Goal: Information Seeking & Learning: Check status

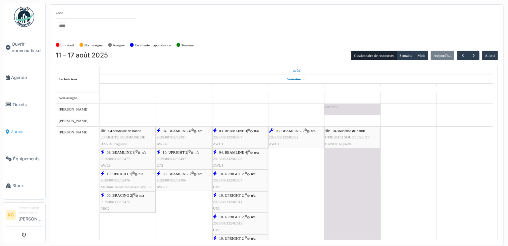
click at [17, 128] on span "Zones" at bounding box center [27, 131] width 32 height 6
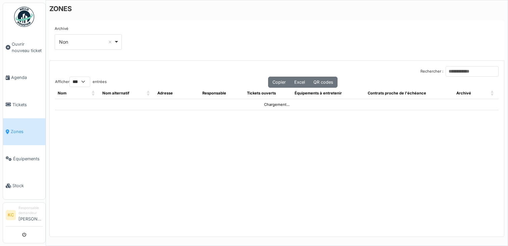
select select "***"
click at [16, 79] on span "Agenda" at bounding box center [27, 77] width 32 height 6
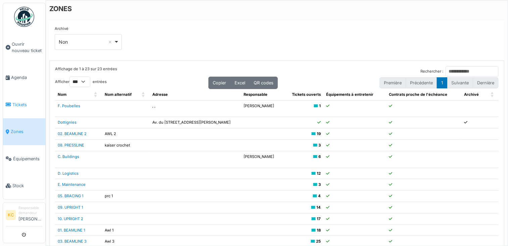
click at [22, 103] on span "Tickets" at bounding box center [27, 104] width 30 height 6
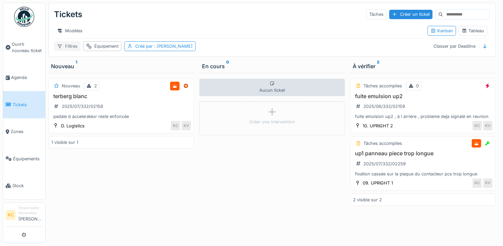
click at [70, 50] on div "Filtres" at bounding box center [67, 46] width 26 height 10
click at [68, 50] on div "Filtres" at bounding box center [67, 46] width 26 height 10
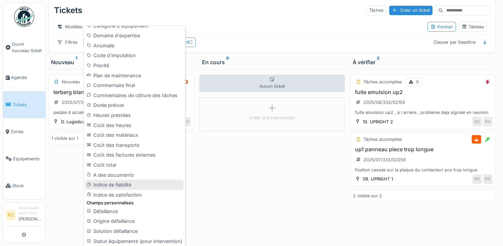
scroll to position [5, 0]
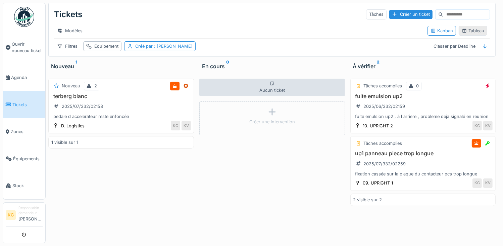
click at [462, 28] on div "Tableau" at bounding box center [473, 31] width 22 height 6
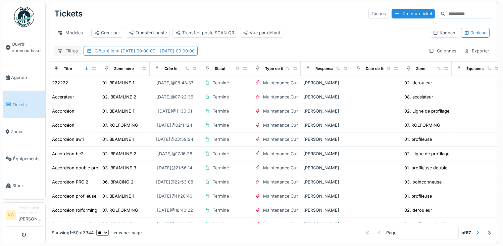
click at [71, 52] on div "Filtres" at bounding box center [67, 51] width 26 height 10
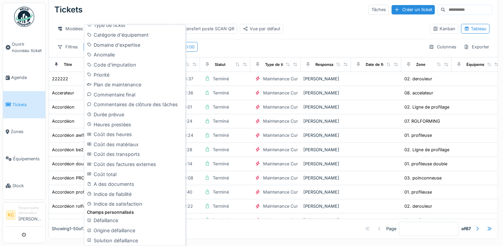
scroll to position [264, 0]
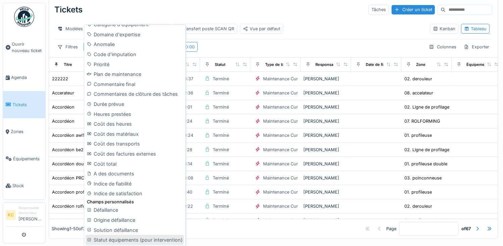
click at [125, 241] on div "Statut équipements (pour intervention)" at bounding box center [135, 239] width 98 height 10
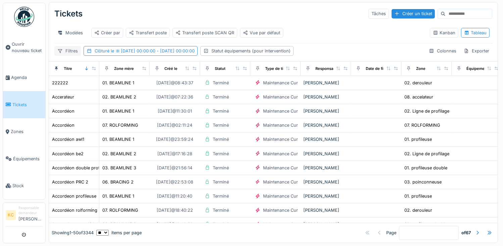
click at [66, 52] on div "Filtres" at bounding box center [67, 51] width 26 height 10
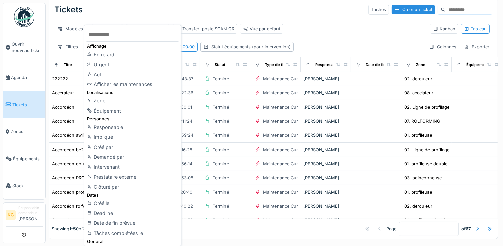
click at [318, 30] on div "Modèles Créer par Transfert poste Transfert poste SCAN QR Vue par défaut" at bounding box center [239, 28] width 370 height 15
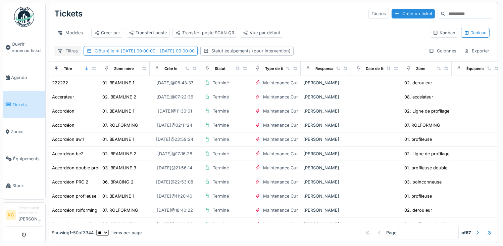
click at [69, 51] on div "Filtres" at bounding box center [67, 51] width 26 height 10
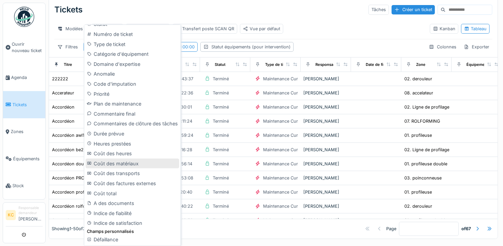
scroll to position [254, 0]
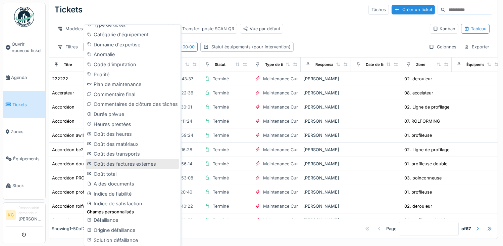
click at [99, 161] on div "Coût des factures externes" at bounding box center [132, 164] width 93 height 10
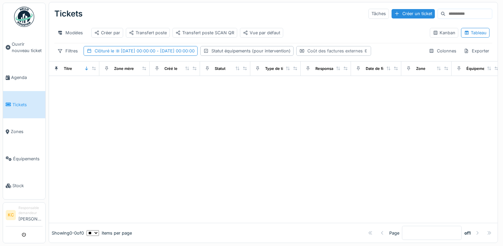
drag, startPoint x: 349, startPoint y: 51, endPoint x: 364, endPoint y: 53, distance: 15.2
click at [349, 51] on div "Coût des factures externes" at bounding box center [337, 51] width 61 height 6
click at [423, 69] on div "Supprimer" at bounding box center [431, 72] width 35 height 9
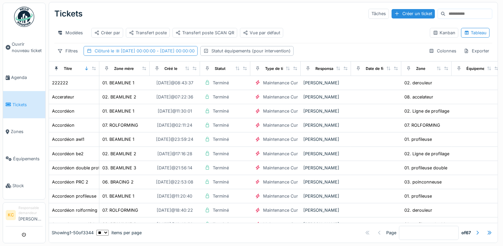
click at [165, 52] on span "09/08/2025 00:00:00 - 09/08/2025 00:00:00" at bounding box center [154, 50] width 81 height 5
click at [349, 46] on div "Tickets Tâches Créer un ticket Modèles Créer par Transfert poste Transfert post…" at bounding box center [273, 31] width 448 height 59
click at [101, 50] on div "Clôturé le 09/08/2025 00:00:00 - 09/08/2025 00:00:00" at bounding box center [145, 51] width 100 height 6
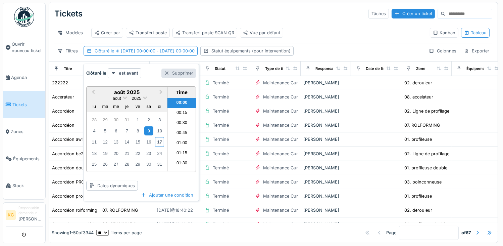
click at [168, 70] on div at bounding box center [166, 73] width 5 height 6
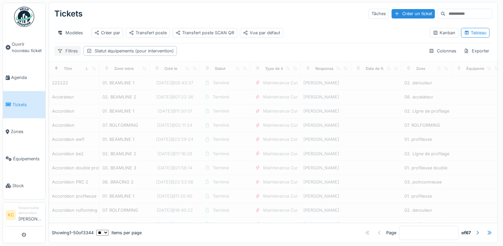
click at [70, 52] on div "Filtres" at bounding box center [67, 51] width 26 height 10
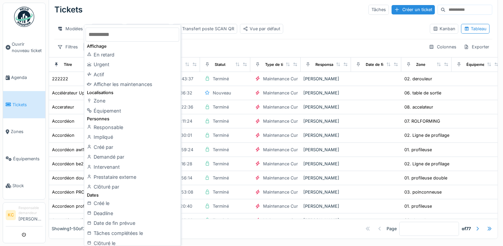
drag, startPoint x: 220, startPoint y: 48, endPoint x: 181, endPoint y: 58, distance: 40.0
click at [219, 48] on div "Filtres Statut équipements (pour intervention) Colonnes Exporter" at bounding box center [273, 47] width 438 height 10
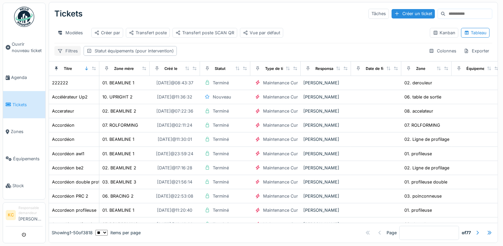
click at [64, 51] on div "Filtres" at bounding box center [67, 51] width 26 height 10
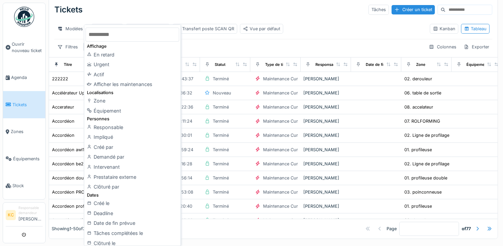
drag, startPoint x: 230, startPoint y: 48, endPoint x: 226, endPoint y: 51, distance: 5.4
click at [230, 49] on div "Filtres Statut équipements (pour intervention) Colonnes Exporter" at bounding box center [273, 47] width 438 height 10
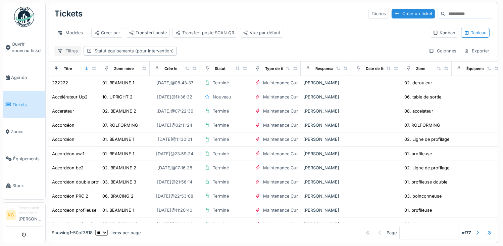
click at [67, 51] on div "Filtres" at bounding box center [67, 51] width 26 height 10
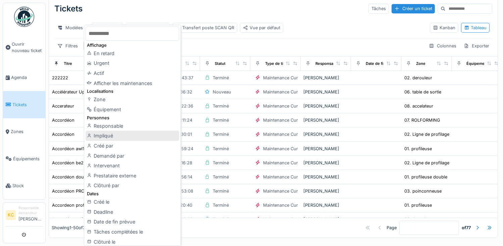
scroll to position [0, 0]
click at [203, 51] on div "Filtres Statut équipements (pour intervention) Colonnes Exporter" at bounding box center [273, 46] width 438 height 10
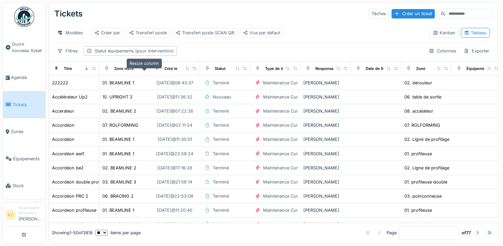
click at [143, 69] on icon at bounding box center [144, 68] width 4 height 4
click at [131, 68] on div "Zone mère" at bounding box center [124, 69] width 20 height 6
click at [113, 68] on div "Zone mère" at bounding box center [118, 68] width 32 height 8
click at [118, 66] on div "Zone mère" at bounding box center [124, 69] width 20 height 6
drag, startPoint x: 125, startPoint y: 66, endPoint x: 120, endPoint y: 67, distance: 4.4
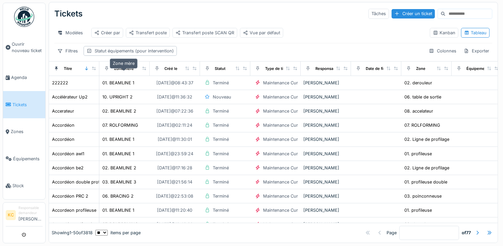
click at [120, 67] on div "Zone mère" at bounding box center [124, 69] width 20 height 6
drag, startPoint x: 120, startPoint y: 67, endPoint x: 166, endPoint y: 55, distance: 47.8
click at [193, 52] on div "Filtres Statut équipements (pour intervention) Colonnes Exporter" at bounding box center [273, 51] width 438 height 10
click at [61, 52] on icon at bounding box center [59, 51] width 5 height 4
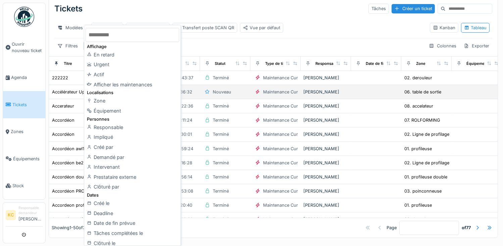
click at [105, 102] on div "Zone" at bounding box center [132, 101] width 93 height 10
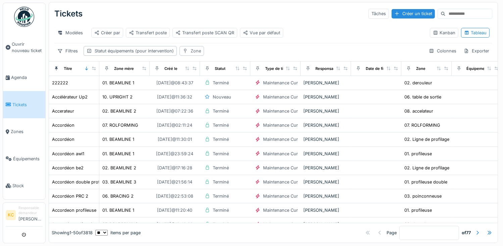
click at [193, 49] on div "Zone" at bounding box center [196, 51] width 10 height 6
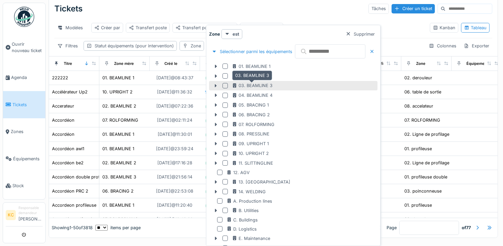
click at [261, 87] on div "03. BEAMLINE 3" at bounding box center [252, 85] width 41 height 6
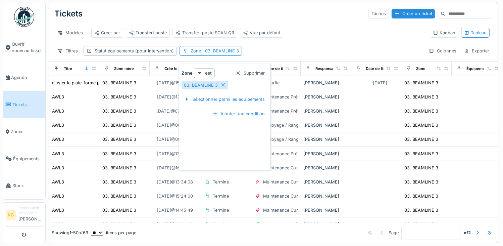
click at [293, 45] on div "Tickets Tâches Créer un ticket Modèles Créer par Transfert poste Transfert post…" at bounding box center [273, 31] width 448 height 59
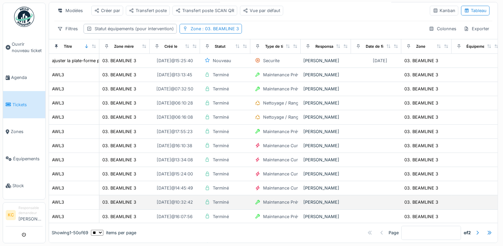
scroll to position [34, 0]
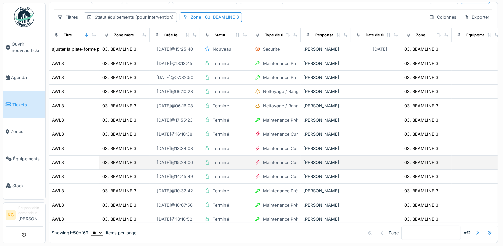
click at [281, 159] on div "Maintenance Curative" at bounding box center [285, 162] width 44 height 6
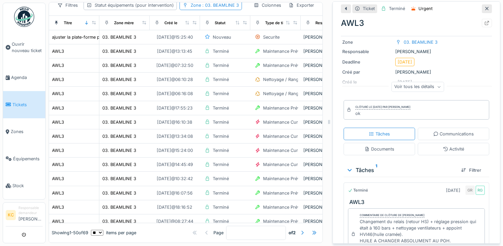
scroll to position [96, 0]
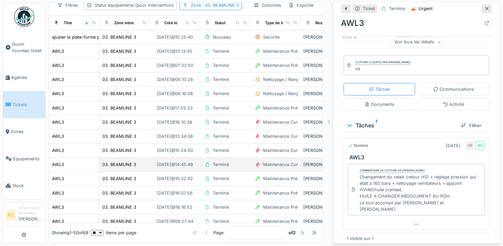
click at [144, 168] on div "03. BEAMLINE 3" at bounding box center [124, 164] width 45 height 7
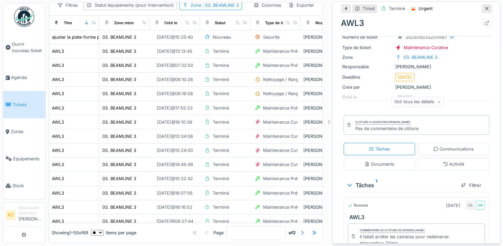
scroll to position [76, 0]
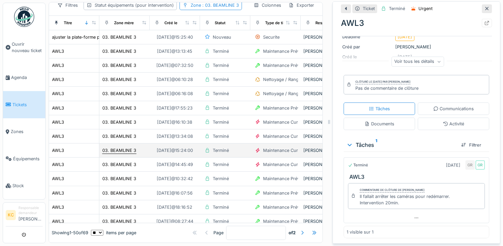
click at [127, 153] on div "03. BEAMLINE 3" at bounding box center [119, 150] width 34 height 6
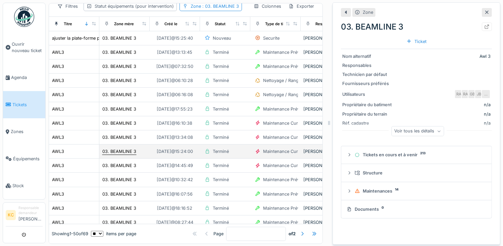
click at [125, 154] on div "03. BEAMLINE 3" at bounding box center [119, 151] width 34 height 6
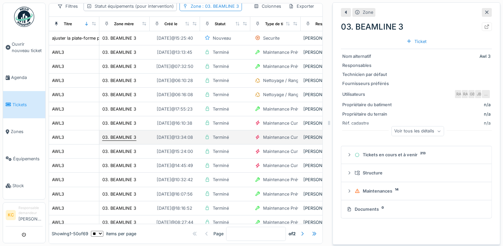
click at [123, 140] on div "03. BEAMLINE 3" at bounding box center [119, 137] width 34 height 6
click at [157, 140] on div "05/05/2025 @ 13:34:08" at bounding box center [175, 137] width 36 height 6
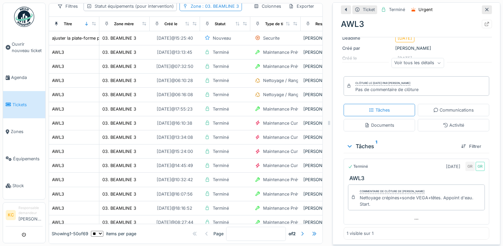
scroll to position [76, 0]
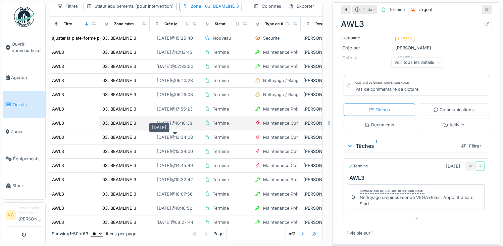
click at [175, 126] on div "02/07/2025 @ 16:10:38" at bounding box center [174, 123] width 35 height 6
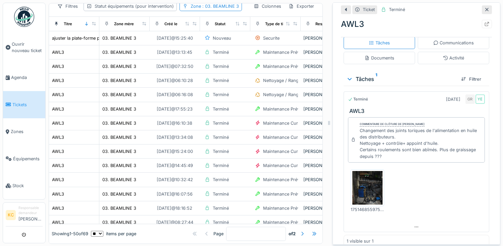
scroll to position [151, 0]
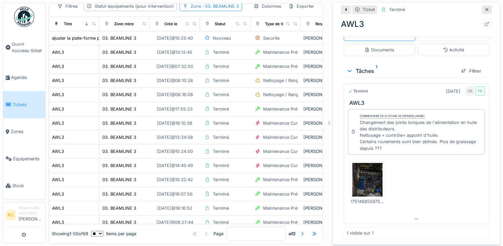
click at [485, 9] on icon at bounding box center [486, 9] width 3 height 3
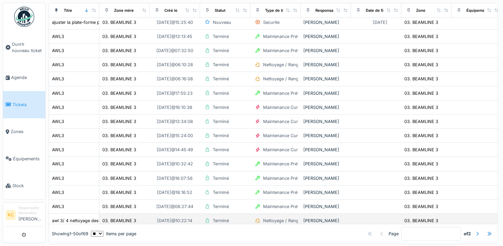
scroll to position [168, 0]
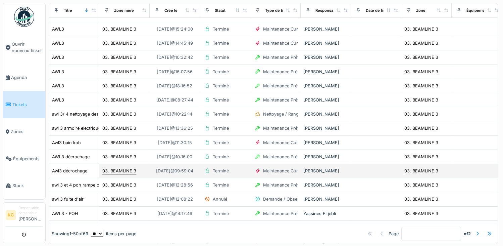
click at [125, 172] on div "03. BEAMLINE 3" at bounding box center [119, 170] width 34 height 6
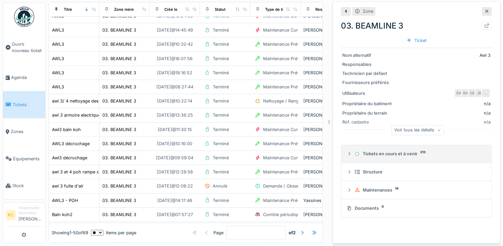
scroll to position [6, 0]
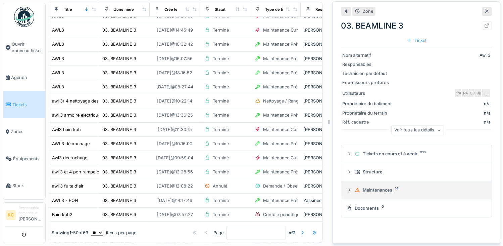
click at [373, 188] on div "Maintenances 14" at bounding box center [419, 190] width 129 height 6
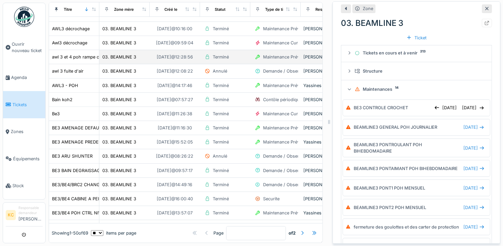
scroll to position [348, 0]
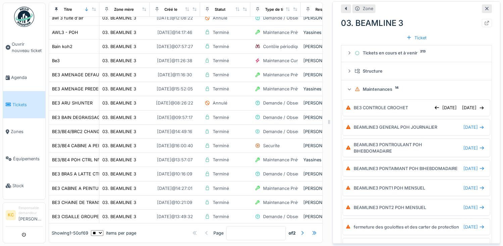
drag, startPoint x: 478, startPoint y: 5, endPoint x: 447, endPoint y: 12, distance: 31.6
click at [484, 5] on div at bounding box center [486, 8] width 5 height 6
